Goal: Check status: Check status

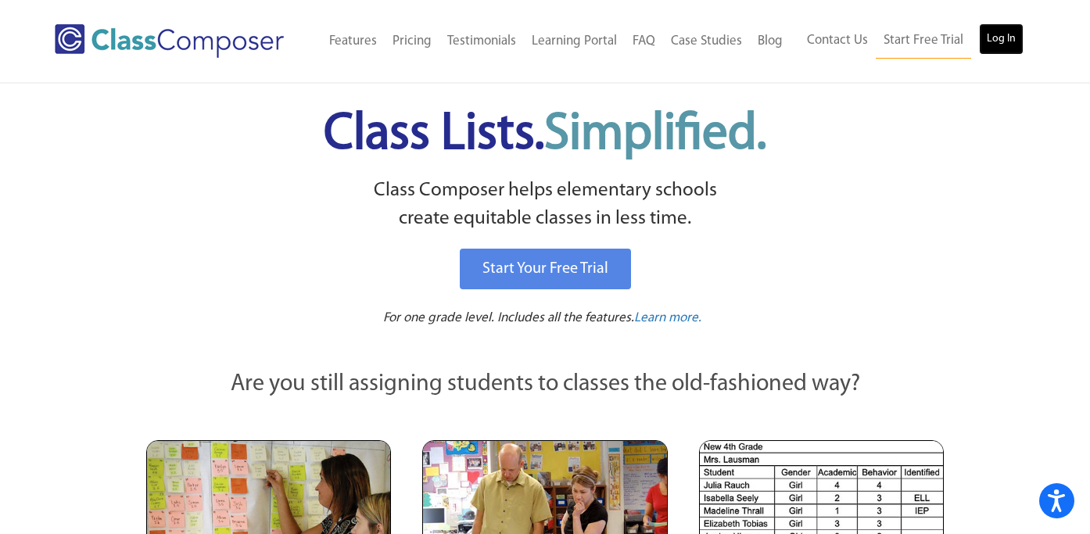
click at [1016, 36] on link "Log In" at bounding box center [1001, 38] width 45 height 31
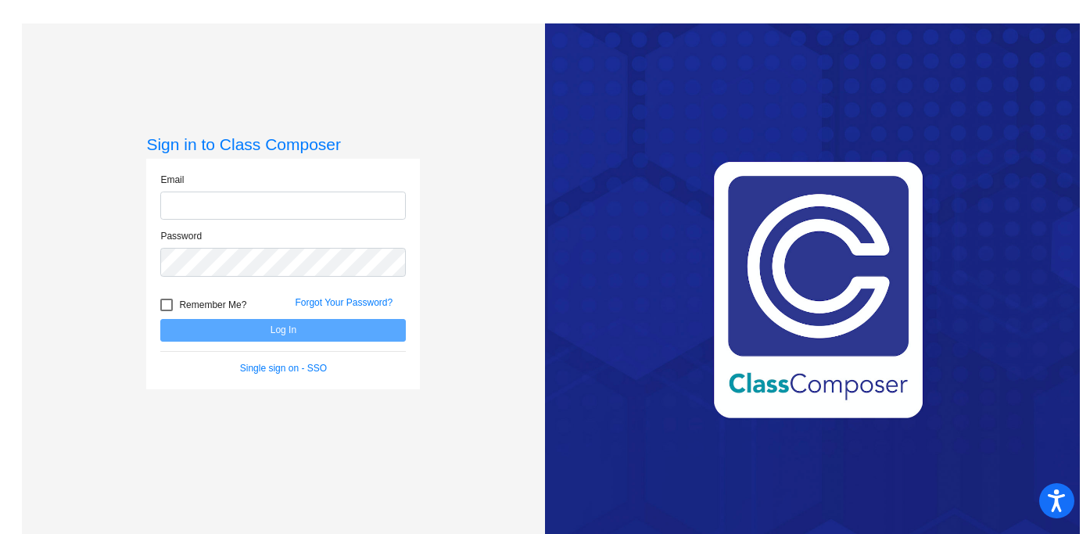
type input "[PERSON_NAME][EMAIL_ADDRESS][PERSON_NAME][DOMAIN_NAME]"
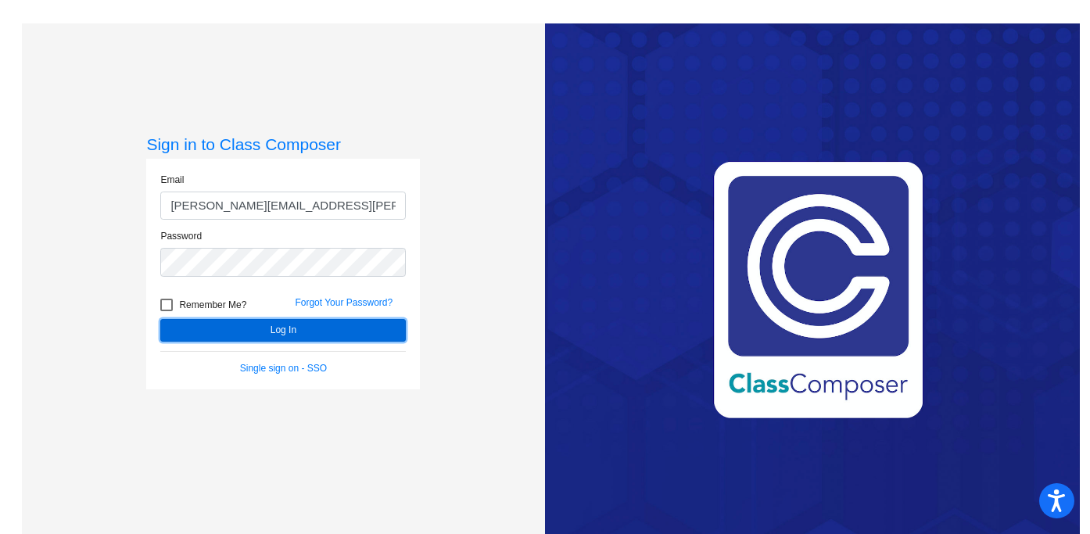
click at [261, 329] on button "Log In" at bounding box center [283, 330] width 246 height 23
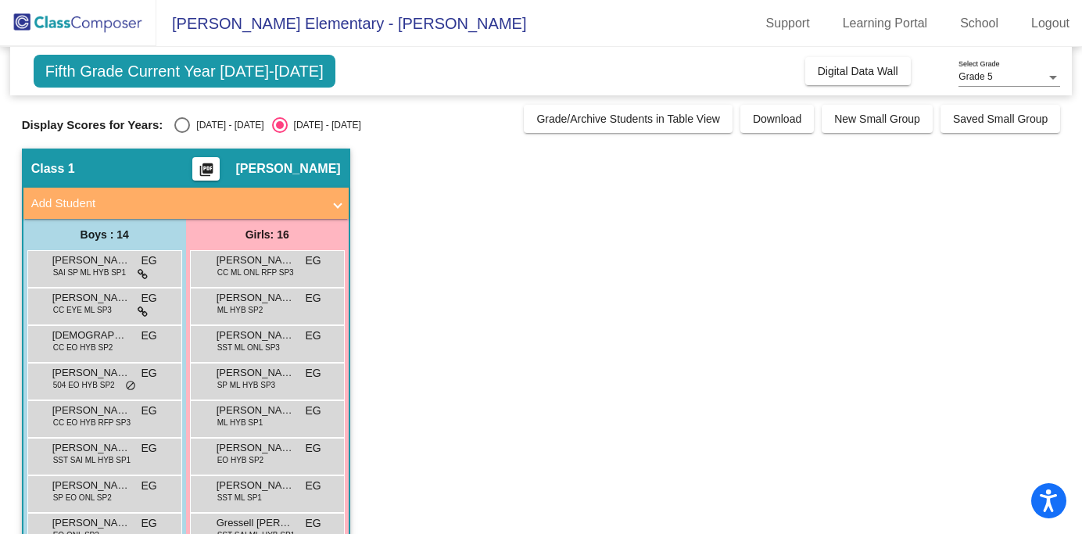
click at [182, 117] on div "Select an option" at bounding box center [182, 125] width 16 height 16
click at [182, 133] on input "[DATE] - [DATE]" at bounding box center [181, 133] width 1 height 1
radio input "true"
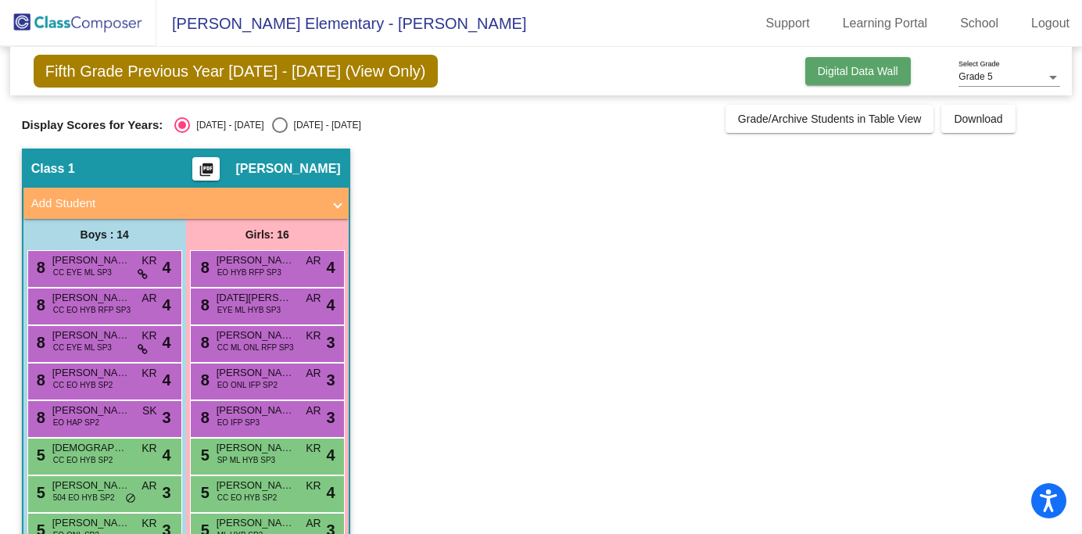
click at [847, 66] on span "Digital Data Wall" at bounding box center [858, 71] width 81 height 13
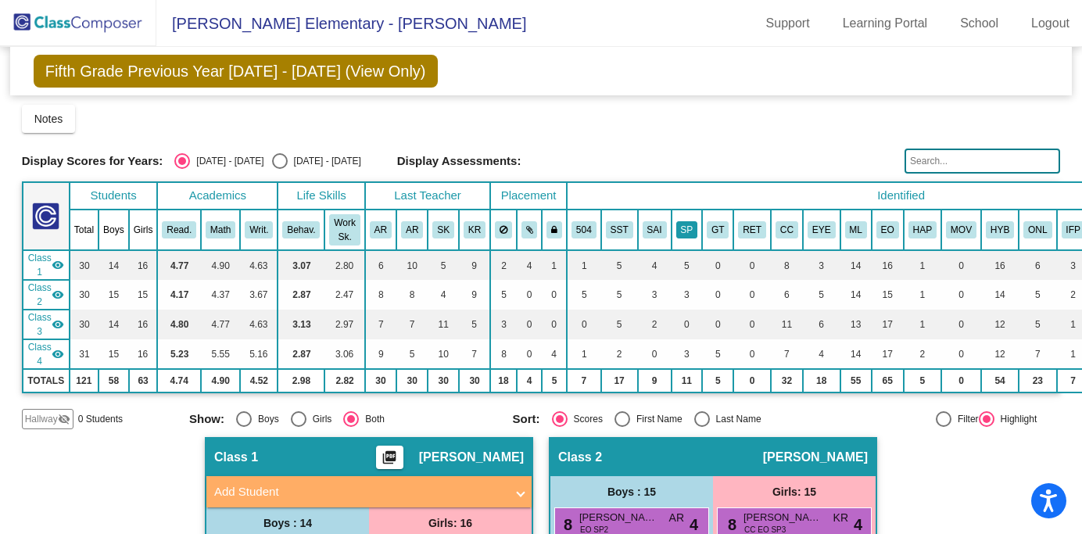
click at [691, 232] on button "SP" at bounding box center [687, 229] width 22 height 17
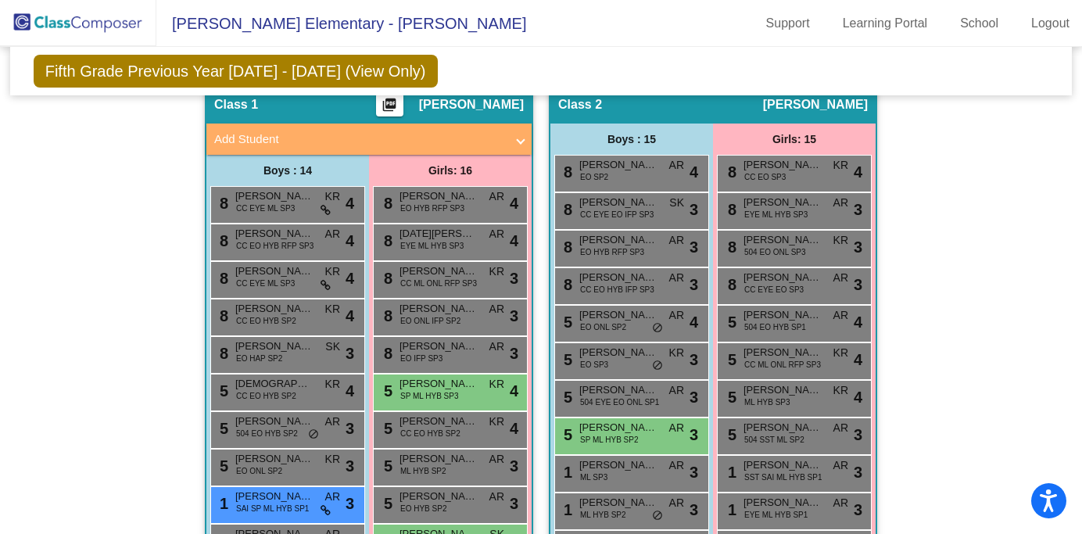
scroll to position [354, 0]
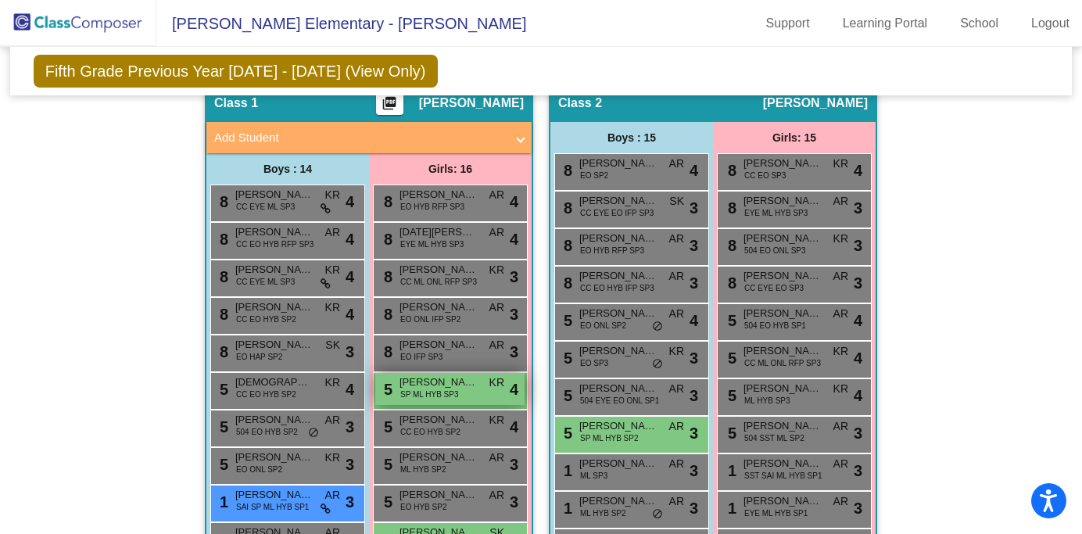
click at [411, 397] on span "SP ML HYB SP3" at bounding box center [429, 395] width 58 height 12
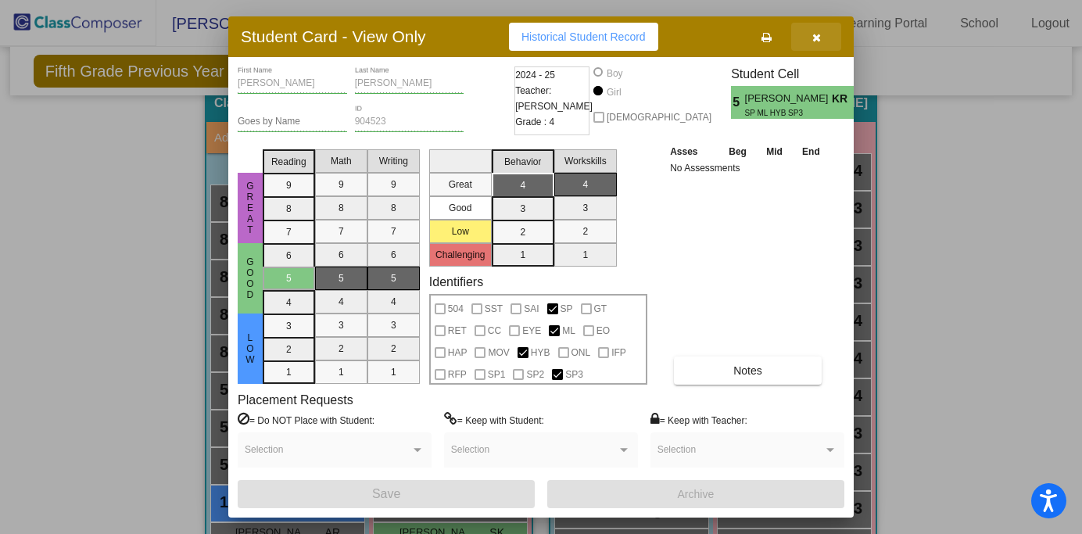
click at [817, 34] on icon "button" at bounding box center [817, 37] width 9 height 11
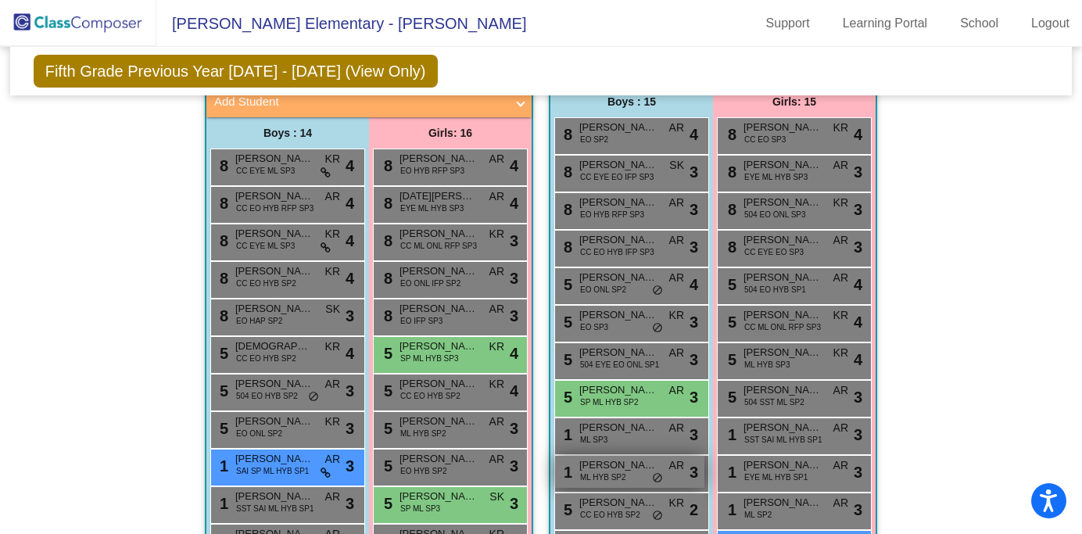
scroll to position [0, 0]
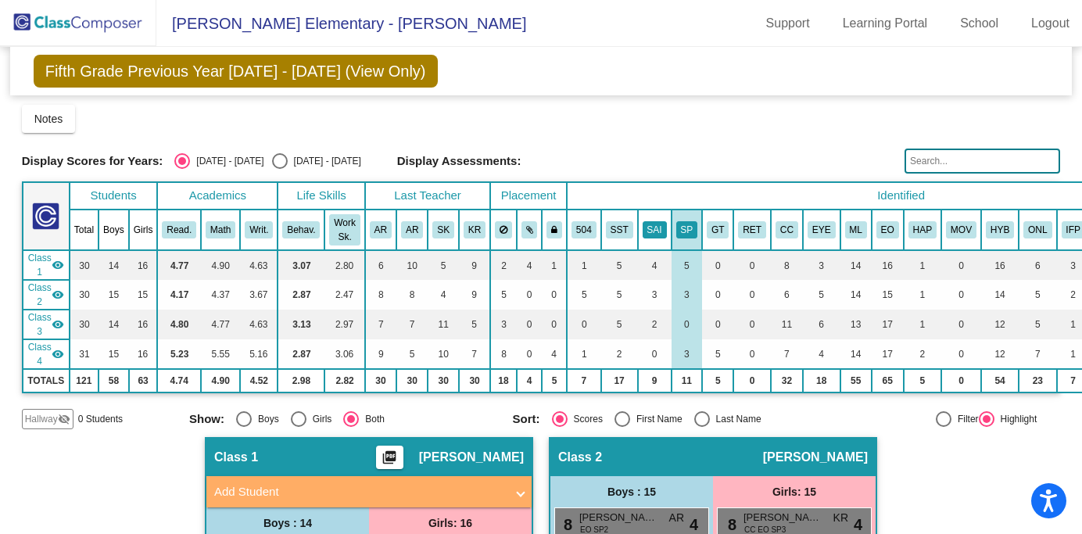
click at [648, 233] on button "SAI" at bounding box center [655, 229] width 24 height 17
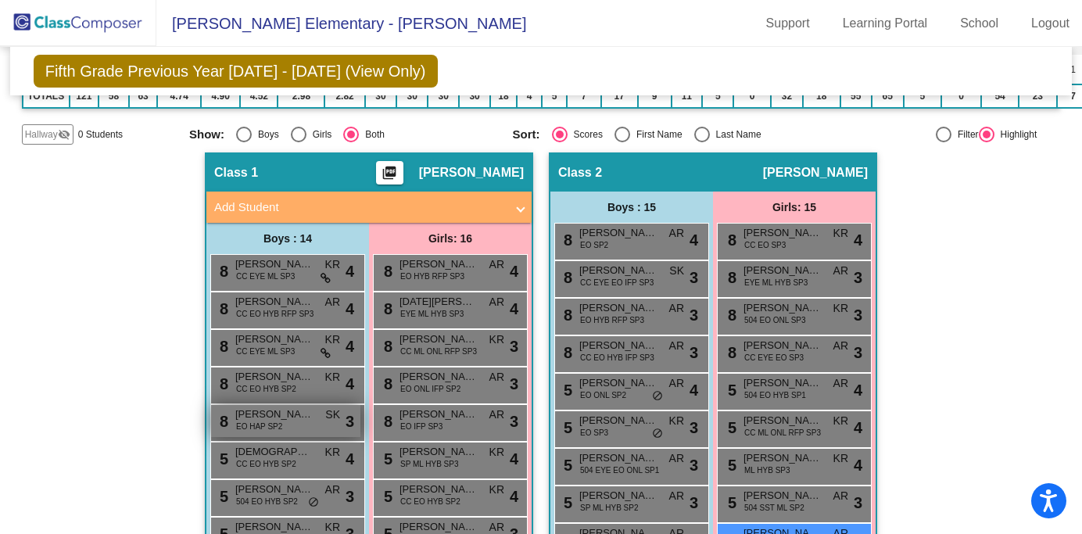
scroll to position [254, 0]
